Goal: Task Accomplishment & Management: Use online tool/utility

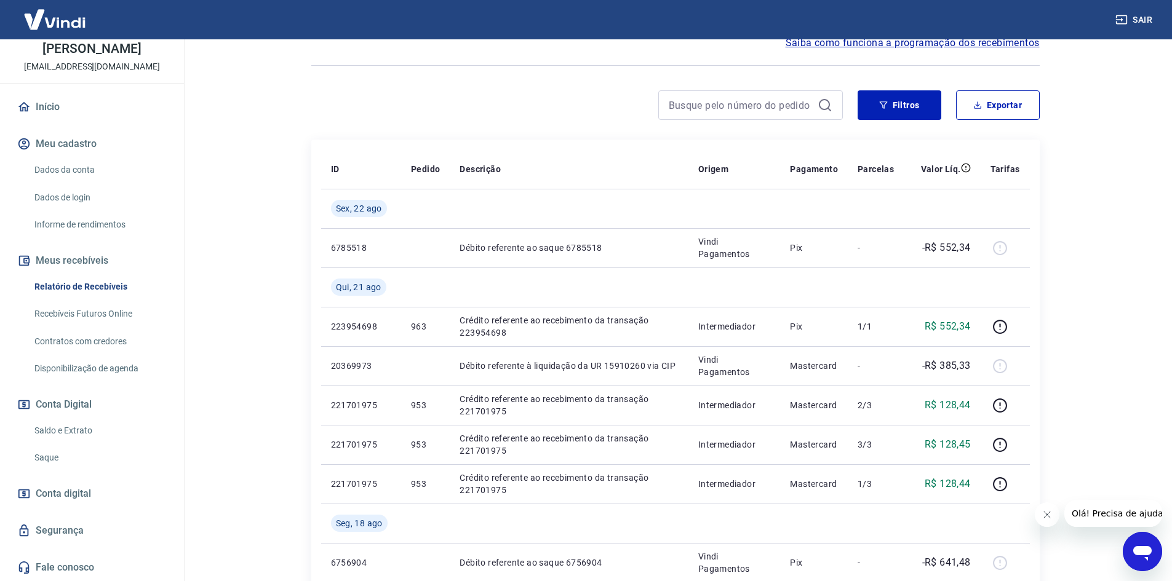
scroll to position [74, 0]
click at [62, 432] on link "Saldo e Extrato" at bounding box center [100, 430] width 140 height 25
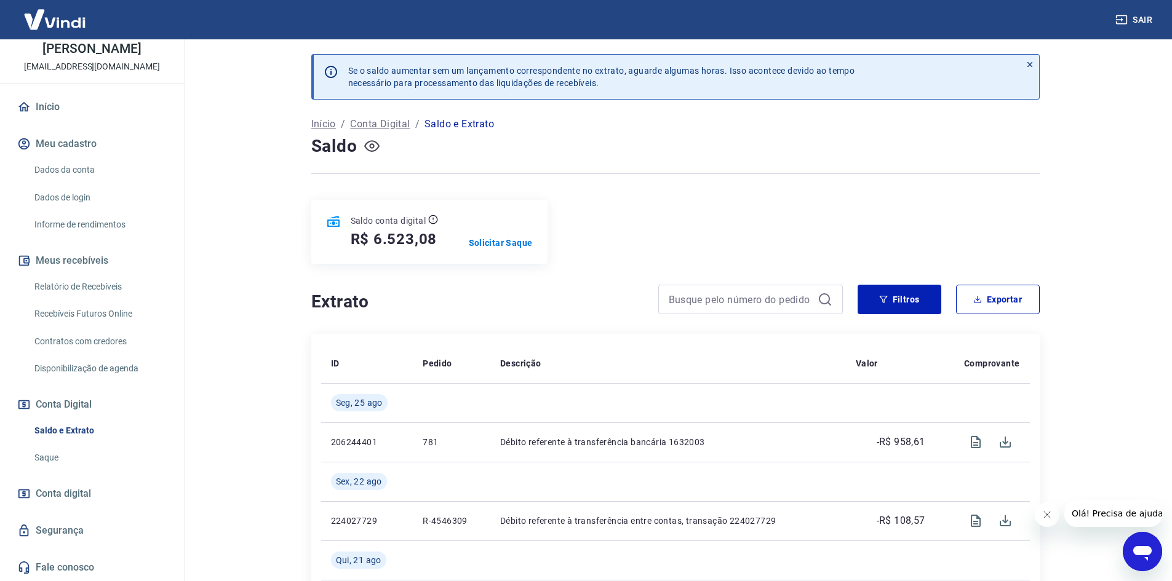
click at [372, 148] on icon "button" at bounding box center [371, 146] width 5 height 5
click at [372, 148] on icon "button" at bounding box center [371, 146] width 15 height 12
click at [495, 241] on p "Solicitar Saque" at bounding box center [501, 243] width 64 height 12
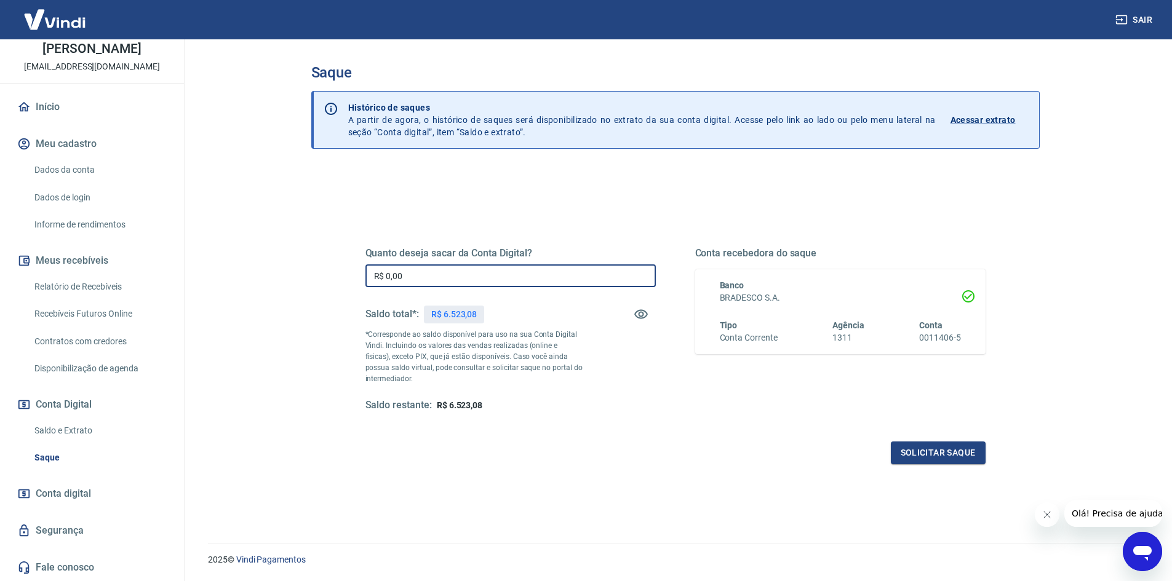
drag, startPoint x: 446, startPoint y: 276, endPoint x: 322, endPoint y: 282, distance: 123.8
click at [322, 282] on div "Quanto deseja sacar da Conta Digital? R$ 0,00 ​ Saldo total*: R$ 6.523,08 *Corr…" at bounding box center [675, 394] width 728 height 450
type input "R$ 6.523,00"
click at [943, 450] on button "Solicitar saque" at bounding box center [938, 453] width 95 height 23
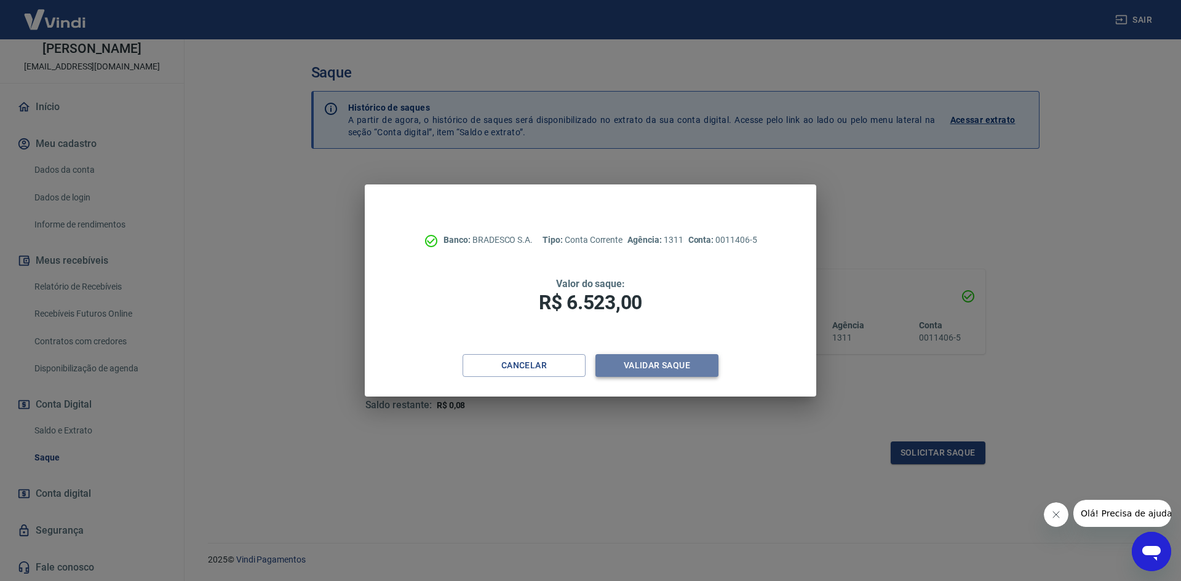
click at [647, 367] on button "Validar saque" at bounding box center [657, 365] width 123 height 23
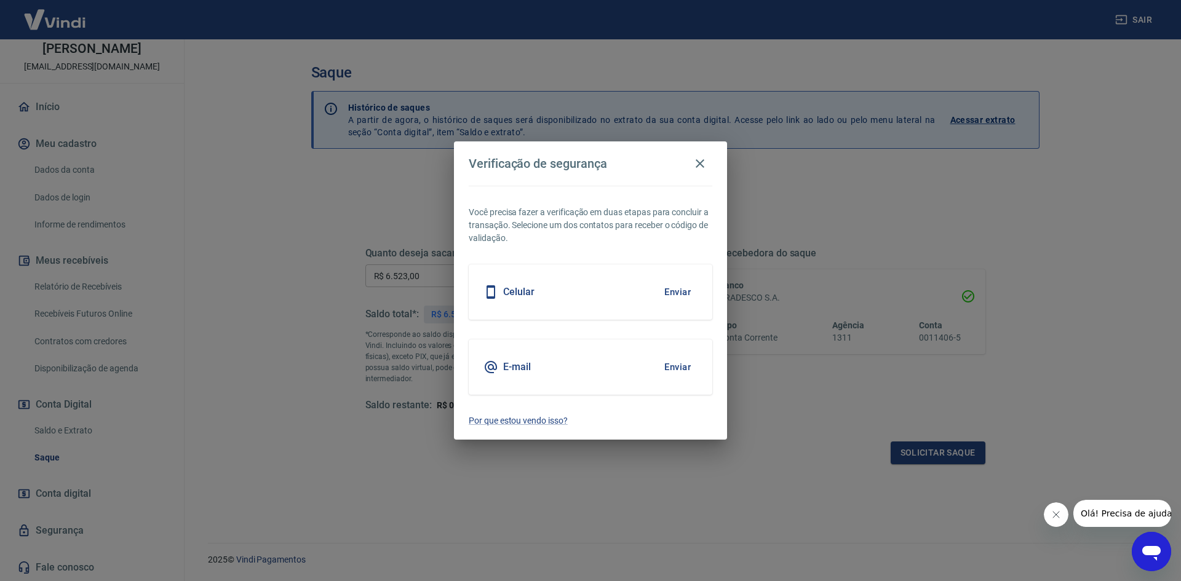
click at [586, 292] on div "Celular Enviar" at bounding box center [591, 292] width 244 height 55
click at [679, 292] on button "Enviar" at bounding box center [678, 292] width 40 height 26
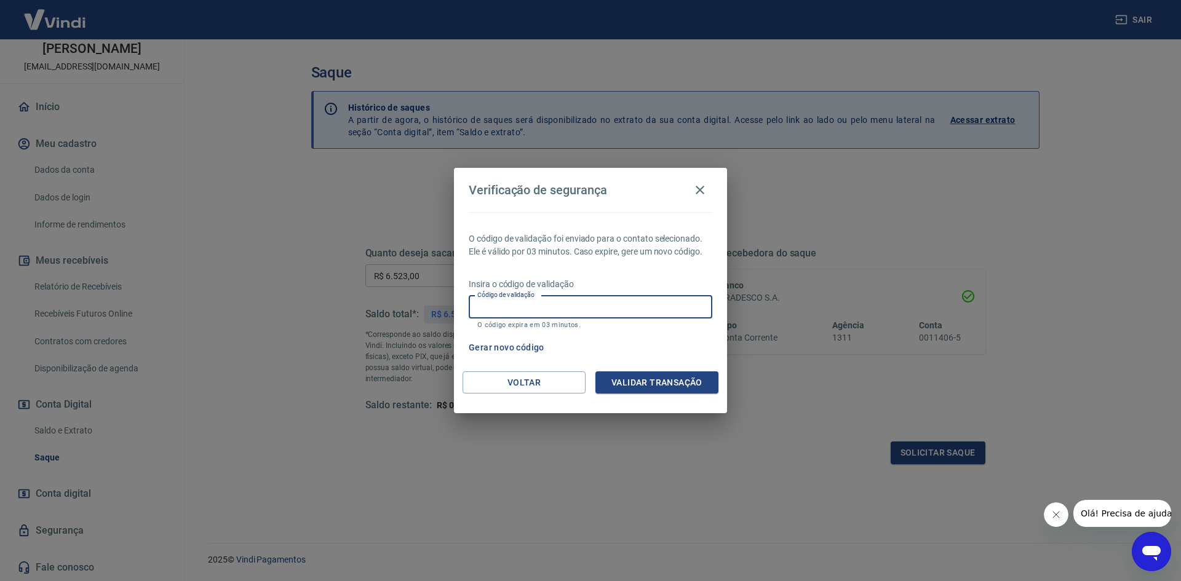
click at [599, 306] on input "Código de validação" at bounding box center [591, 307] width 244 height 23
type input "231089"
click at [644, 385] on button "Validar transação" at bounding box center [657, 383] width 123 height 23
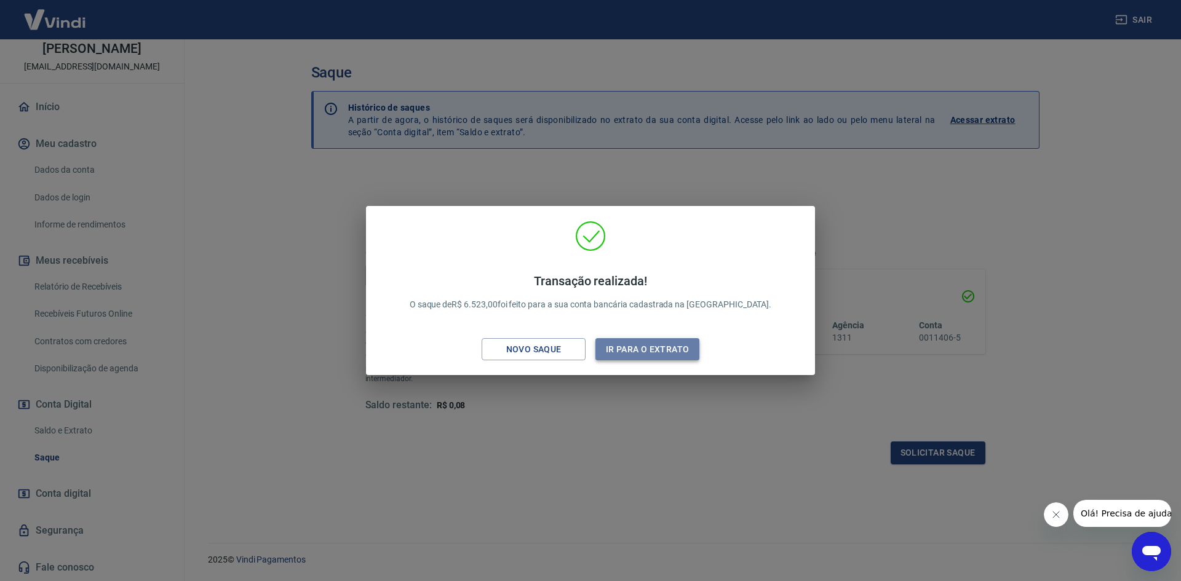
click at [653, 347] on button "Ir para o extrato" at bounding box center [648, 349] width 104 height 23
